Goal: Information Seeking & Learning: Understand process/instructions

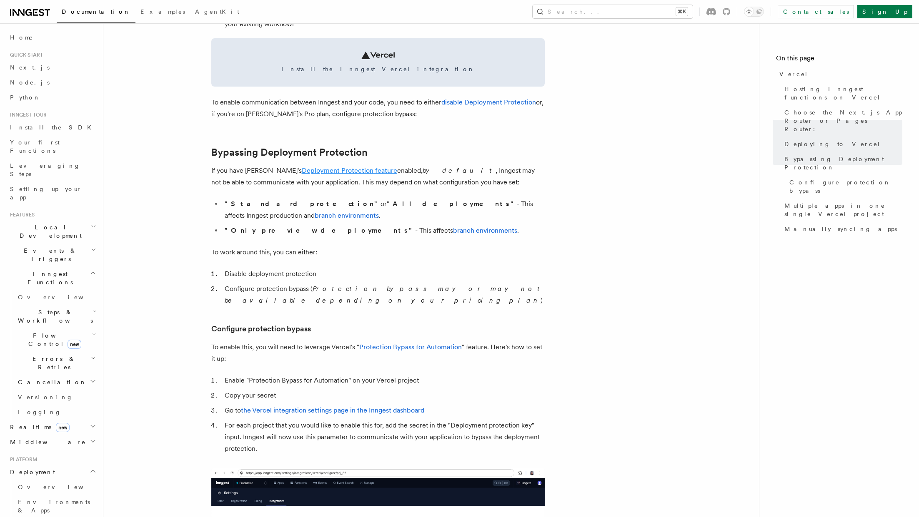
scroll to position [517, 0]
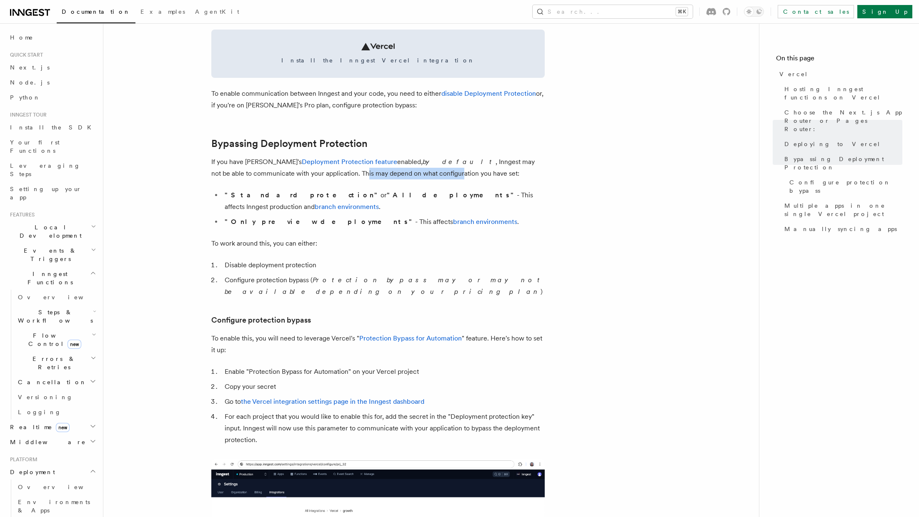
drag, startPoint x: 282, startPoint y: 174, endPoint x: 378, endPoint y: 173, distance: 96.7
click at [378, 173] on p "If you have Vercel's Deployment Protection feature enabled, by default , Innges…" at bounding box center [377, 167] width 333 height 23
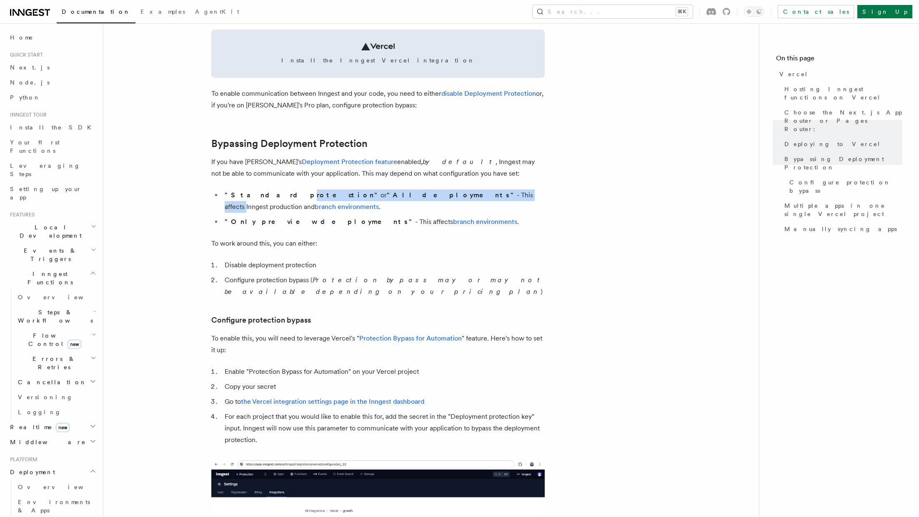
drag, startPoint x: 261, startPoint y: 196, endPoint x: 394, endPoint y: 192, distance: 133.4
click at [394, 192] on li ""Standard protection" or "All deployments" - This affects Inngest production an…" at bounding box center [383, 201] width 322 height 23
drag, startPoint x: 238, startPoint y: 255, endPoint x: 283, endPoint y: 255, distance: 44.6
click at [283, 260] on li "Disable deployment protection" at bounding box center [383, 266] width 322 height 12
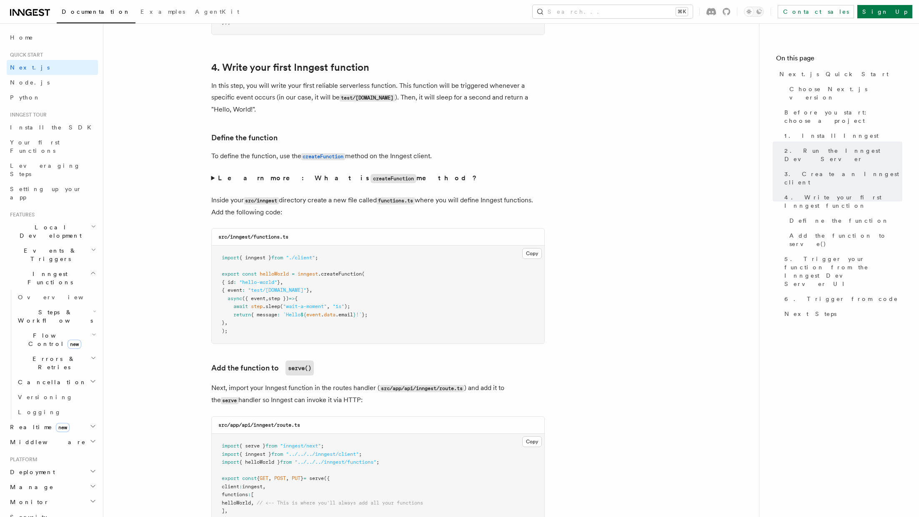
scroll to position [1330, 0]
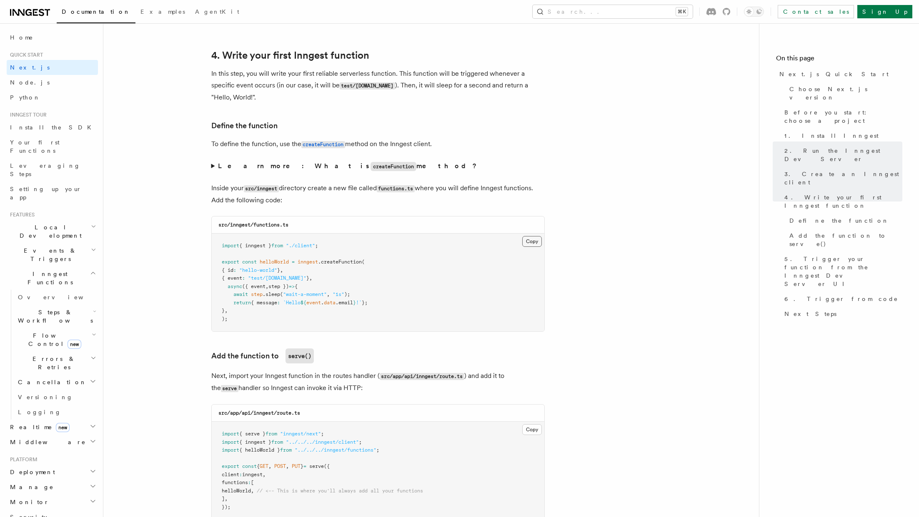
click at [530, 239] on button "Copy Copied" at bounding box center [532, 241] width 20 height 11
